Goal: Navigation & Orientation: Understand site structure

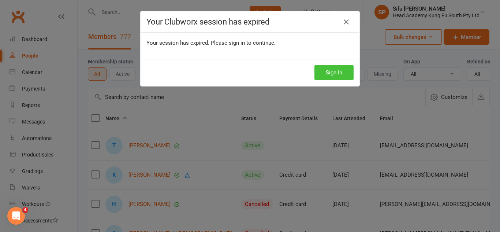
click at [323, 67] on button "Sign In" at bounding box center [333, 72] width 39 height 15
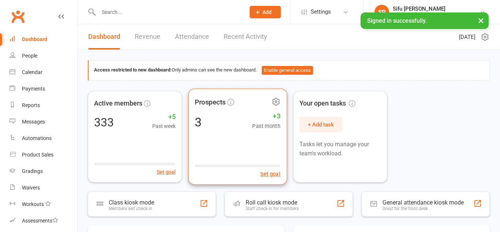
click at [204, 118] on div "3 +3 Past month" at bounding box center [238, 121] width 86 height 16
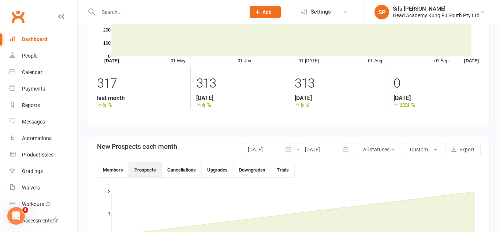
scroll to position [45, 0]
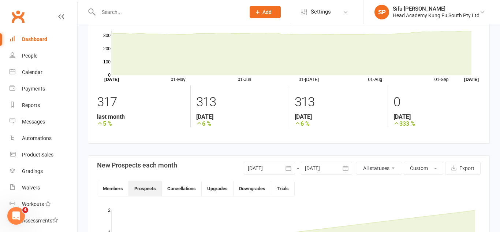
click at [23, 39] on div "Dashboard" at bounding box center [34, 39] width 25 height 6
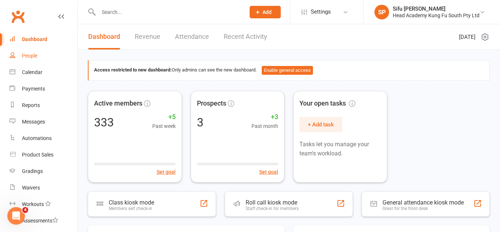
click at [29, 50] on link "People" at bounding box center [44, 56] width 68 height 16
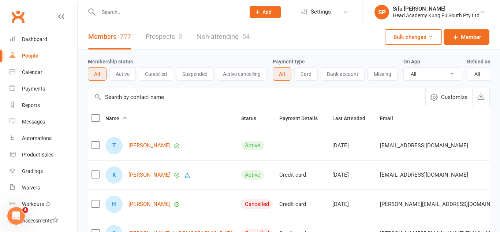
click at [317, 60] on div "Payment type All Card Bank account Missing" at bounding box center [337, 68] width 131 height 23
click at [239, 71] on button "Active cancelling" at bounding box center [242, 73] width 50 height 13
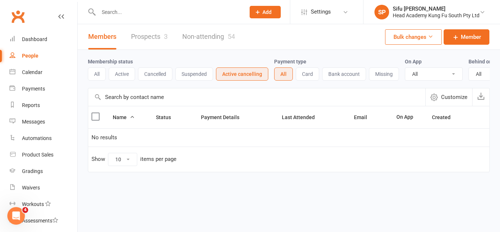
click at [94, 72] on button "All" at bounding box center [97, 73] width 18 height 13
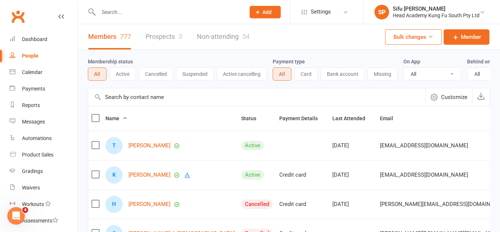
click at [159, 37] on link "Prospects 3" at bounding box center [164, 36] width 37 height 25
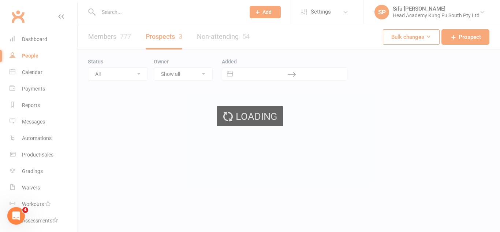
select select "25"
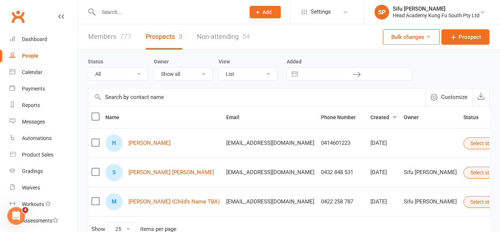
click at [101, 36] on link "Members 777" at bounding box center [109, 36] width 43 height 25
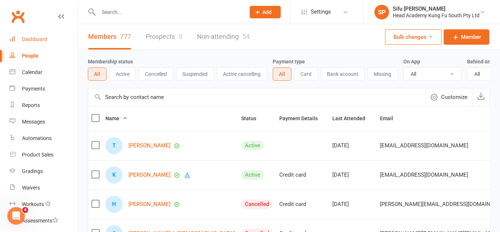
click at [40, 35] on link "Dashboard" at bounding box center [44, 39] width 68 height 16
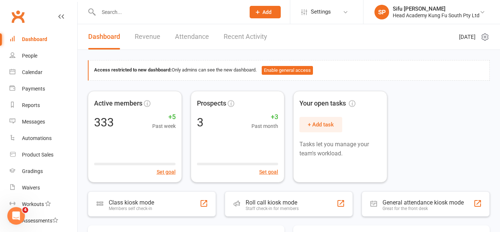
click at [447, 142] on div "Active members 333 +5 Past week Set goal Prospects 3 +3 Past month Set goal You…" at bounding box center [289, 136] width 402 height 91
click at [446, 136] on div "Active members 333 +5 Past week Set goal Prospects 3 +3 Past month Set goal You…" at bounding box center [289, 136] width 402 height 91
click at [33, 56] on div "People" at bounding box center [29, 56] width 15 height 6
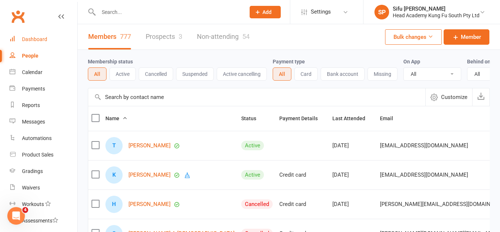
click at [36, 42] on link "Dashboard" at bounding box center [44, 39] width 68 height 16
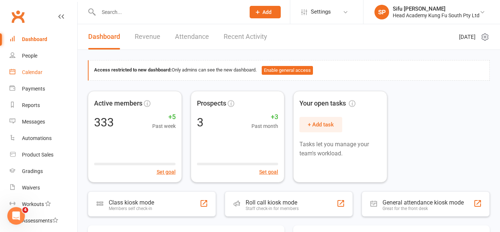
click at [34, 71] on div "Calendar" at bounding box center [32, 72] width 20 height 6
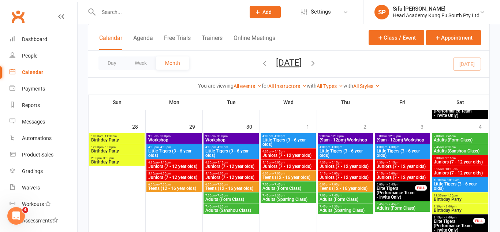
scroll to position [493, 0]
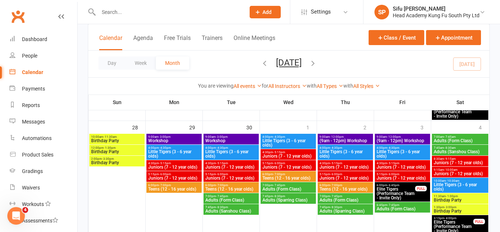
click at [198, 137] on span "9:00am - 3:00pm" at bounding box center [174, 136] width 52 height 3
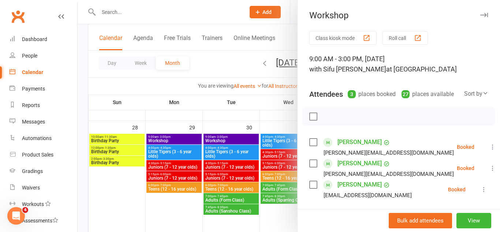
click at [192, 138] on div at bounding box center [289, 116] width 422 height 232
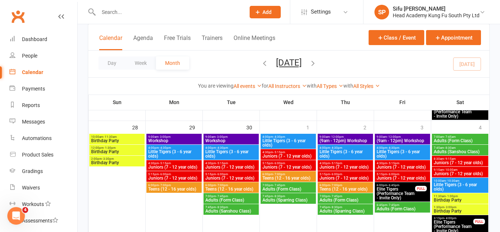
click at [212, 139] on span "Workshop" at bounding box center [231, 140] width 52 height 4
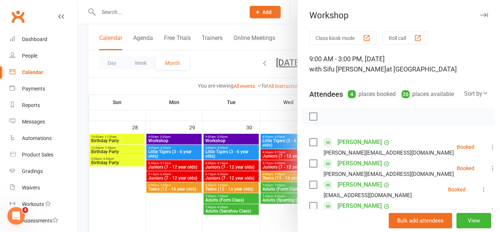
click at [211, 139] on div at bounding box center [289, 116] width 422 height 232
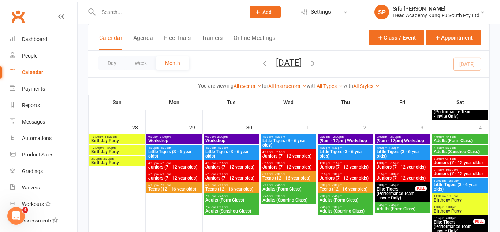
click at [357, 137] on span "9:00am - 12:00pm" at bounding box center [345, 136] width 52 height 3
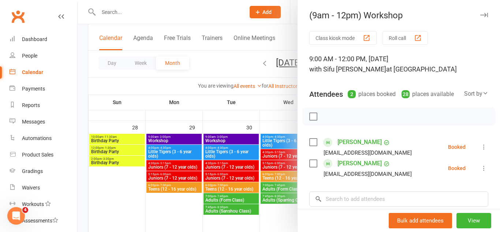
click at [256, 141] on div at bounding box center [289, 116] width 422 height 232
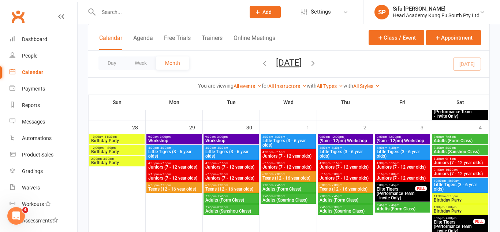
click at [392, 136] on span "- 12:00pm" at bounding box center [394, 136] width 14 height 3
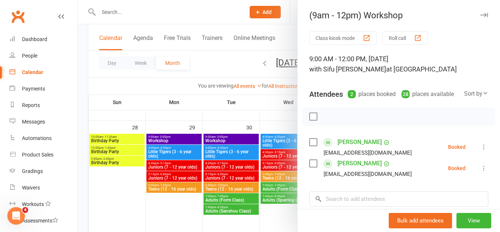
click at [271, 155] on div at bounding box center [289, 116] width 422 height 232
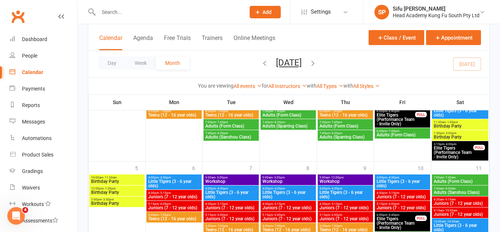
scroll to position [566, 0]
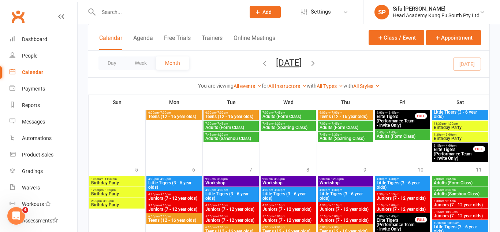
click at [247, 180] on span "Workshop" at bounding box center [231, 182] width 52 height 4
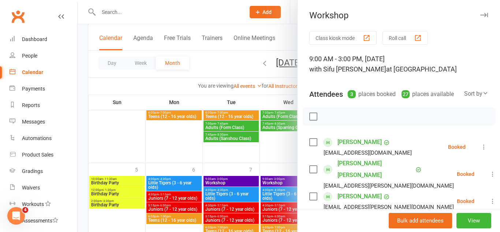
click at [246, 181] on div at bounding box center [289, 116] width 422 height 232
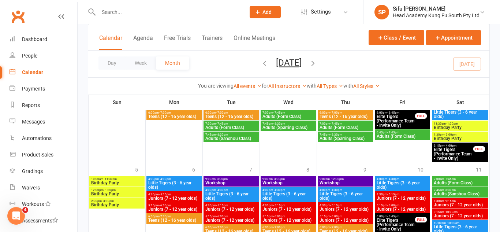
click at [294, 177] on span "9:00am - 3:00pm" at bounding box center [288, 178] width 52 height 3
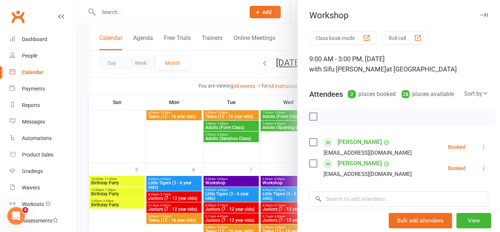
click at [269, 177] on div at bounding box center [289, 116] width 422 height 232
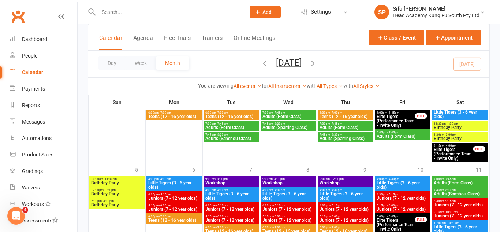
click at [332, 179] on span "- 12:00pm" at bounding box center [337, 178] width 14 height 3
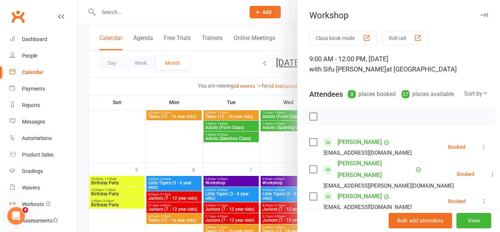
click at [264, 174] on div at bounding box center [289, 116] width 422 height 232
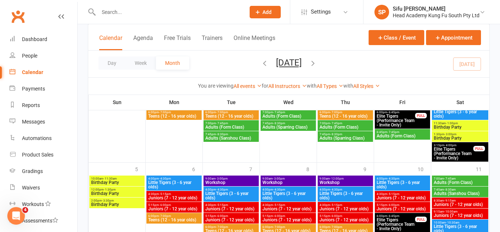
scroll to position [569, 0]
